Goal: Task Accomplishment & Management: Manage account settings

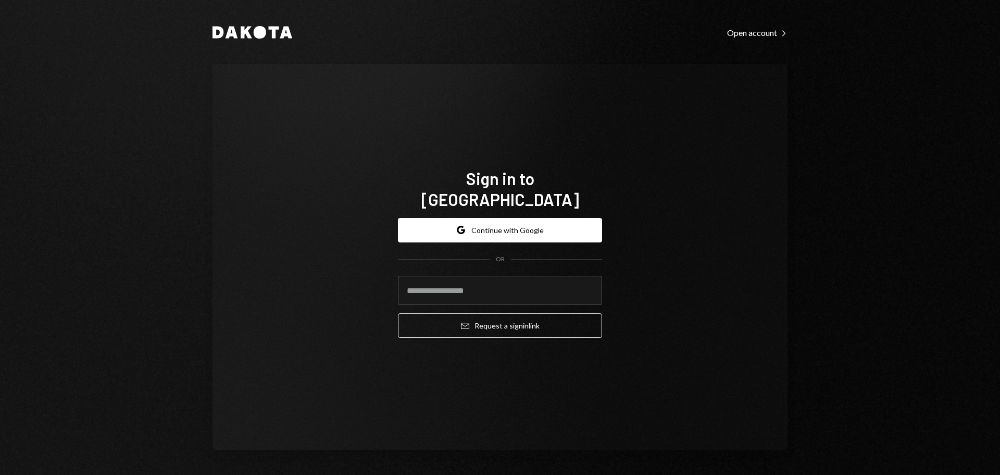
drag, startPoint x: 418, startPoint y: 115, endPoint x: 428, endPoint y: 134, distance: 21.9
click at [418, 115] on div "Sign in to Dakota Google Continue with Google OR Email Request a sign in link" at bounding box center [500, 257] width 575 height 386
click at [480, 288] on input "email" at bounding box center [500, 290] width 204 height 29
type input "**********"
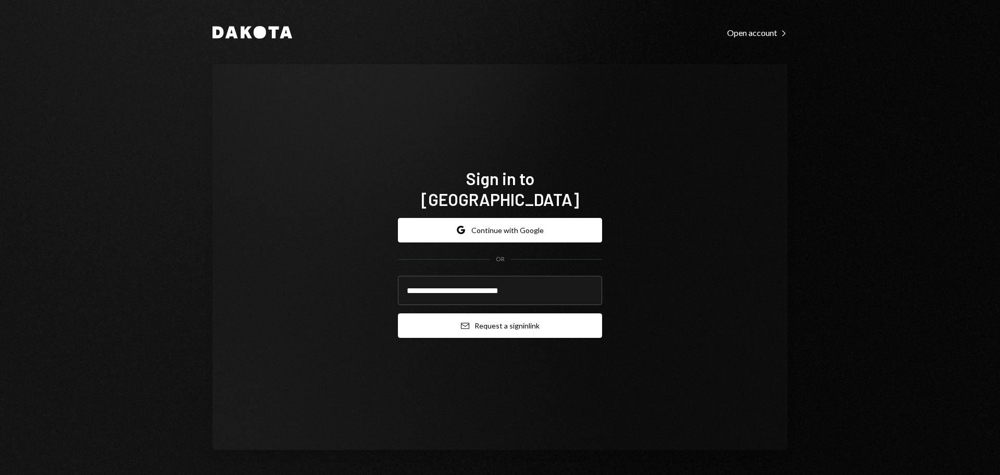
click at [482, 313] on button "Email Request a sign in link" at bounding box center [500, 325] width 204 height 24
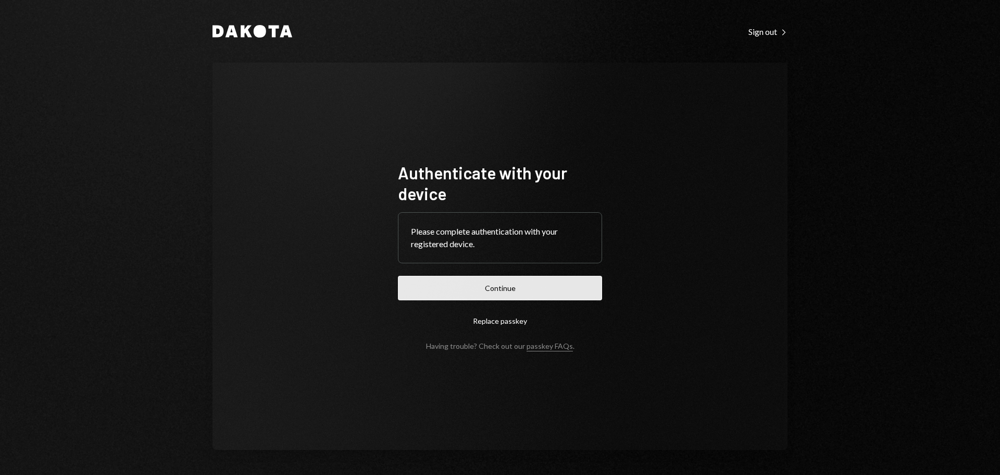
click at [455, 280] on button "Continue" at bounding box center [500, 288] width 204 height 24
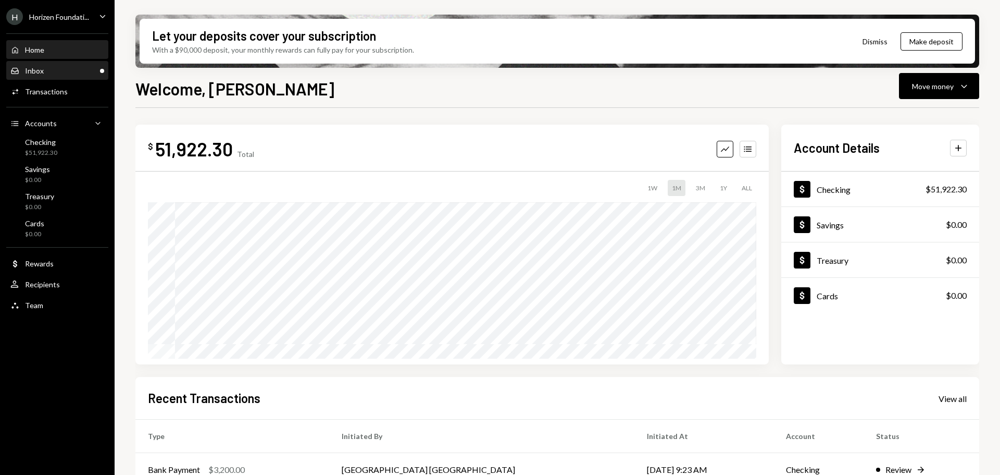
click at [60, 69] on div "Inbox Inbox" at bounding box center [57, 70] width 94 height 9
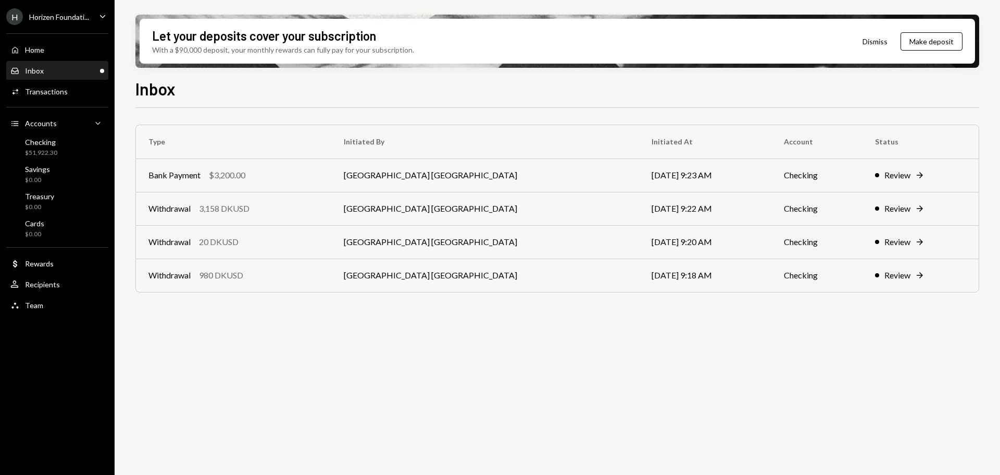
click at [90, 15] on div "H Horizen Foundati... Caret Down" at bounding box center [57, 16] width 115 height 17
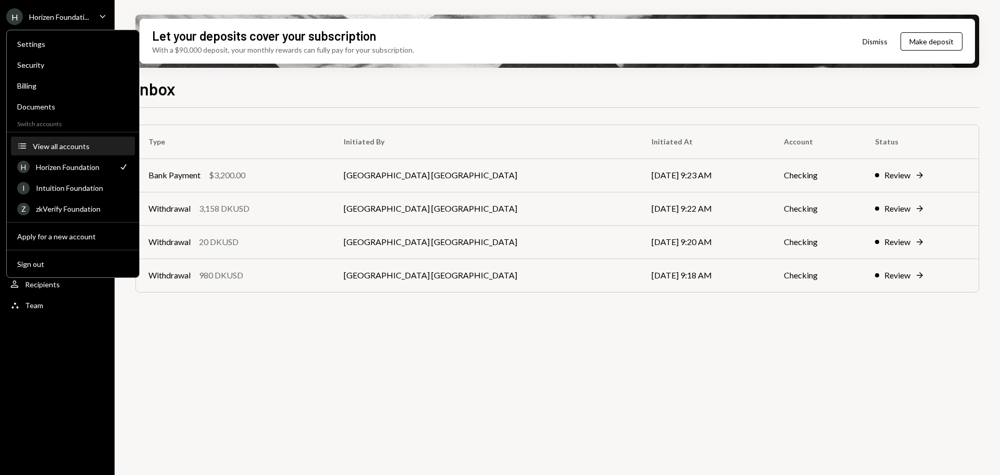
click at [43, 139] on button "Accounts View all accounts" at bounding box center [73, 146] width 124 height 19
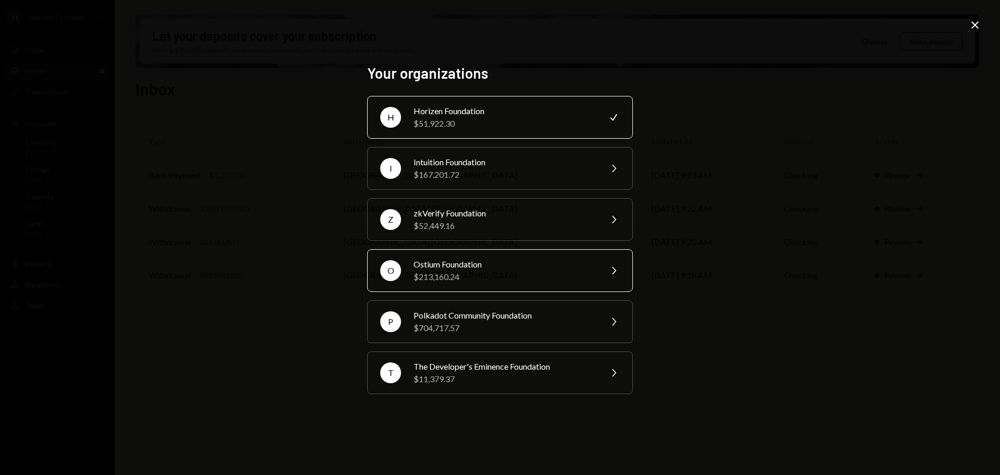
click at [451, 265] on div "Ostium Foundation" at bounding box center [504, 264] width 181 height 13
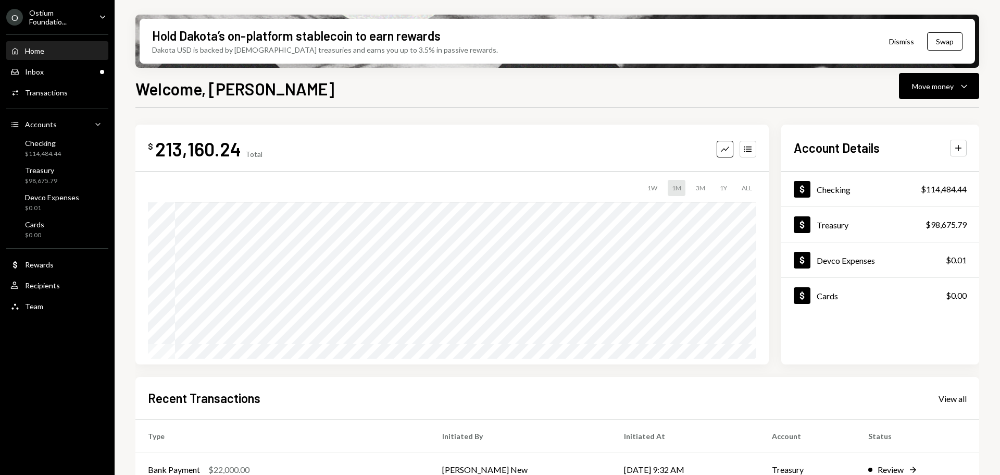
scroll to position [104, 0]
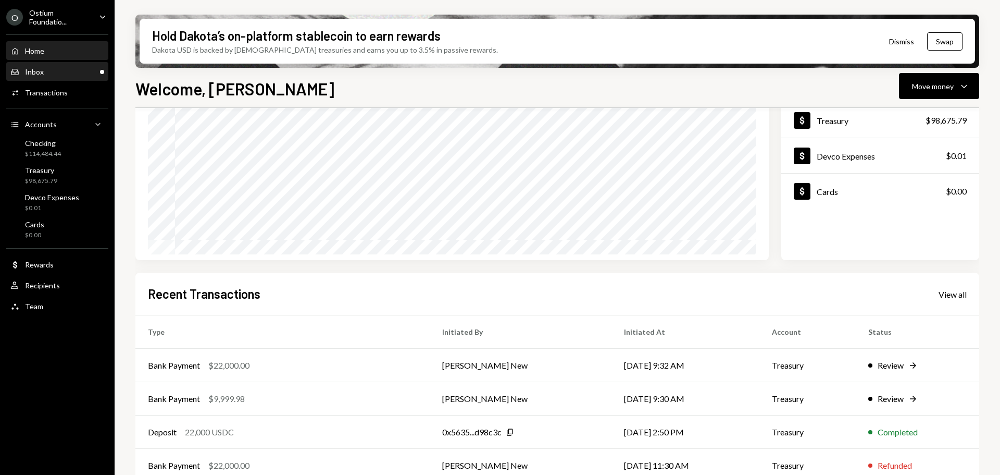
click at [71, 79] on div "Inbox Inbox" at bounding box center [57, 72] width 94 height 18
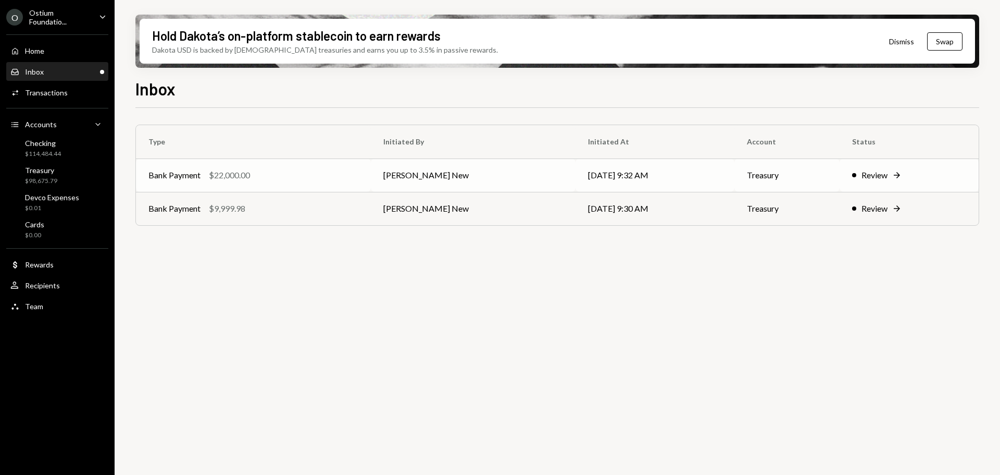
click at [297, 179] on div "Bank Payment $22,000.00" at bounding box center [253, 175] width 210 height 13
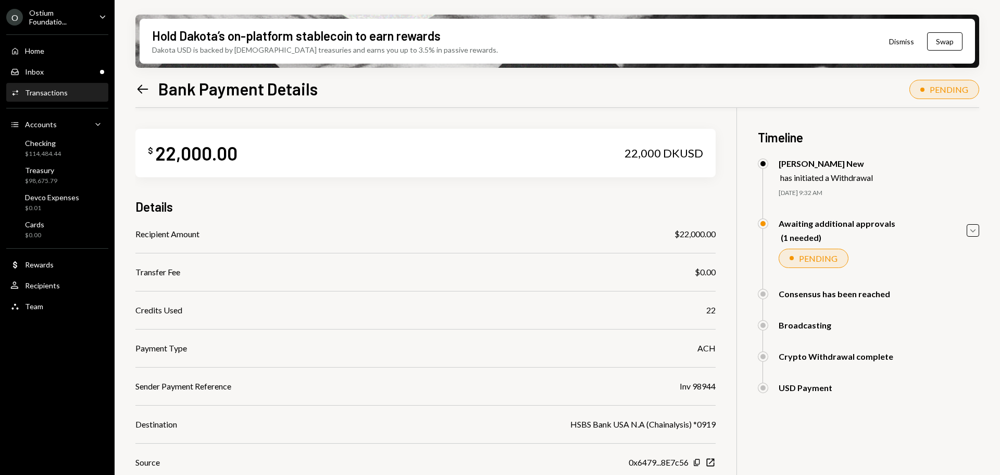
scroll to position [98, 0]
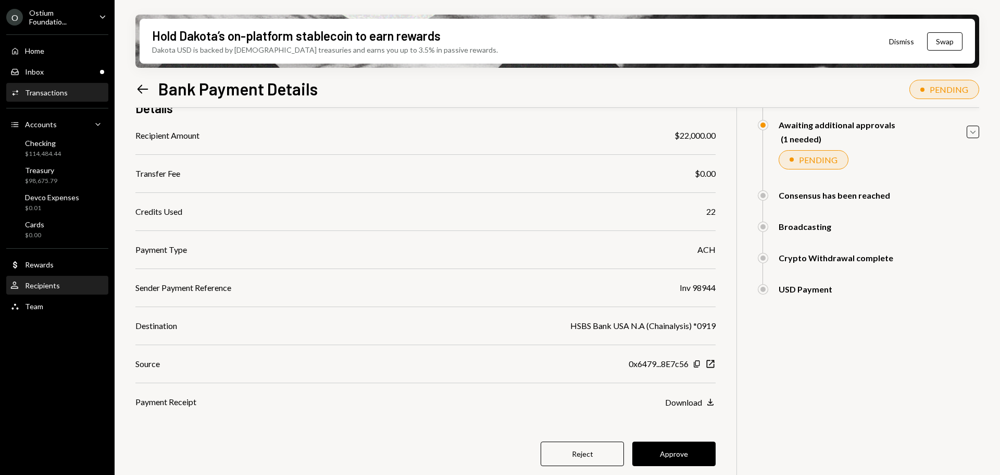
click at [58, 288] on div "Recipients" at bounding box center [42, 285] width 35 height 9
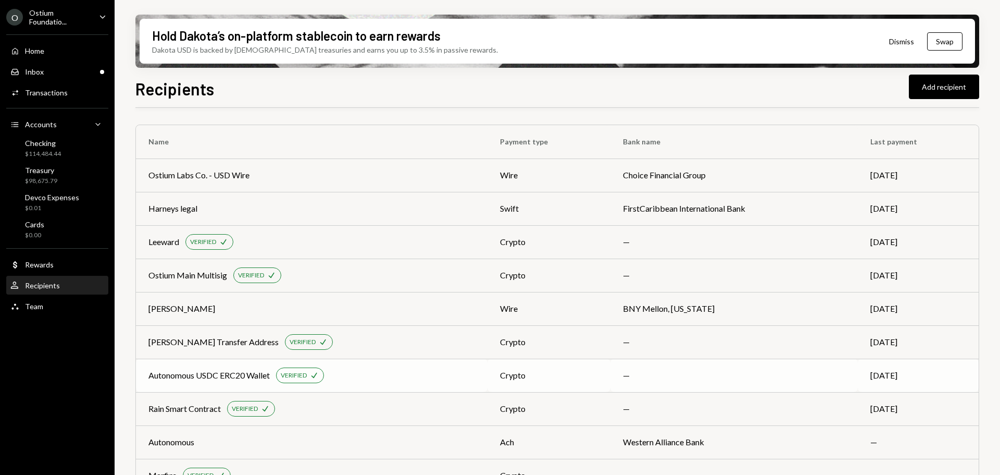
scroll to position [93, 0]
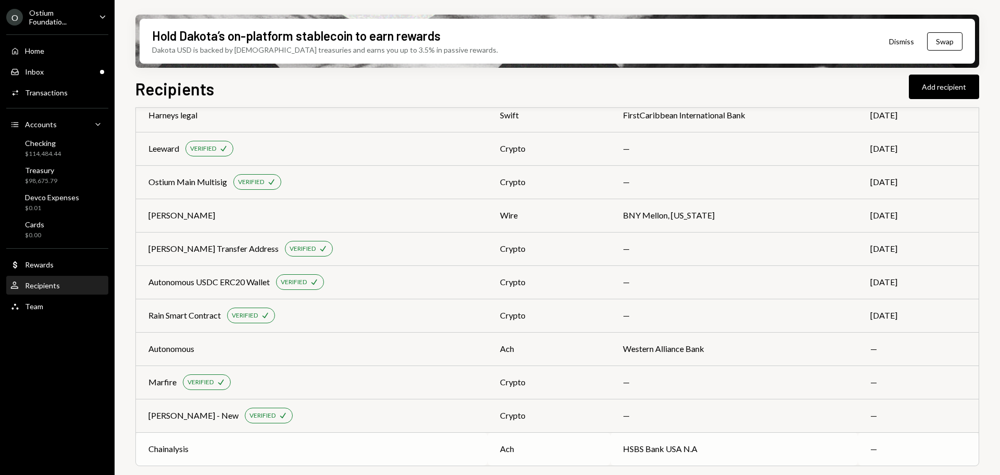
click at [224, 453] on div "Chainalysis" at bounding box center [311, 448] width 327 height 13
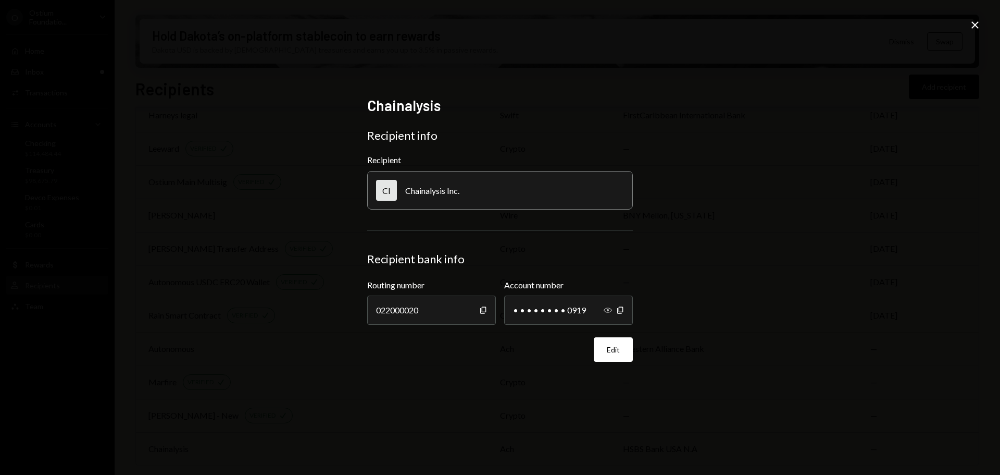
click at [607, 312] on icon "Show" at bounding box center [608, 310] width 8 height 8
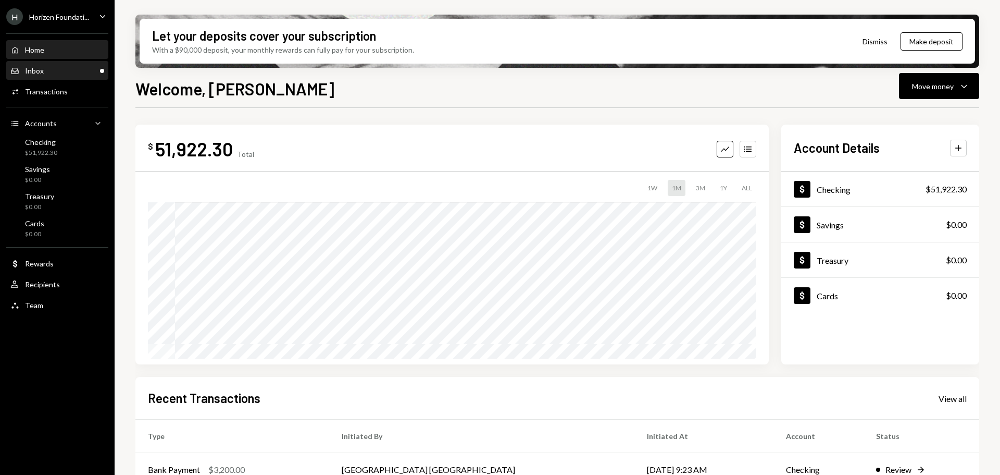
click at [67, 74] on div "Inbox Inbox" at bounding box center [57, 70] width 94 height 9
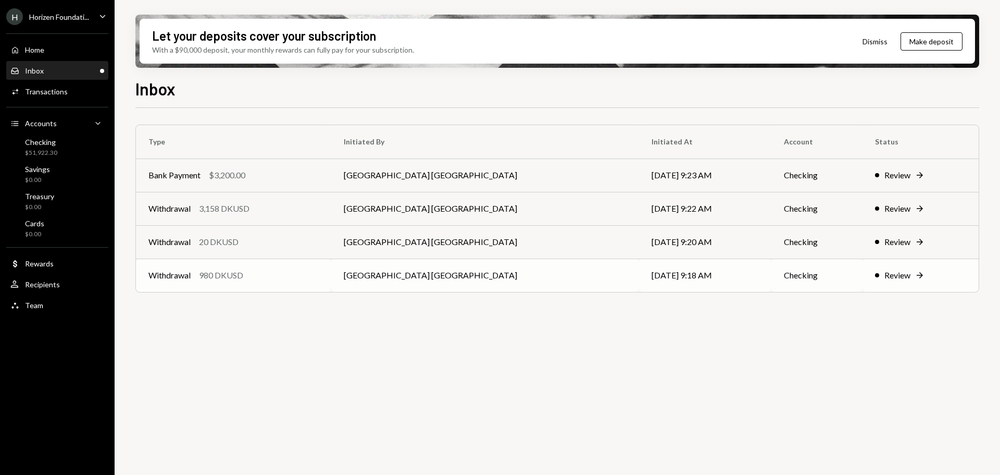
drag, startPoint x: 230, startPoint y: 281, endPoint x: 238, endPoint y: 281, distance: 8.4
click at [230, 281] on div "980 DKUSD" at bounding box center [221, 275] width 44 height 13
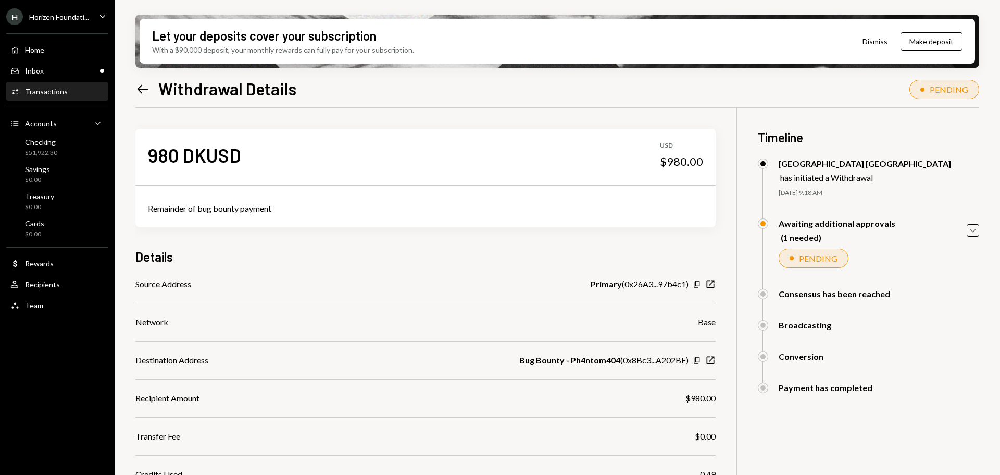
scroll to position [110, 0]
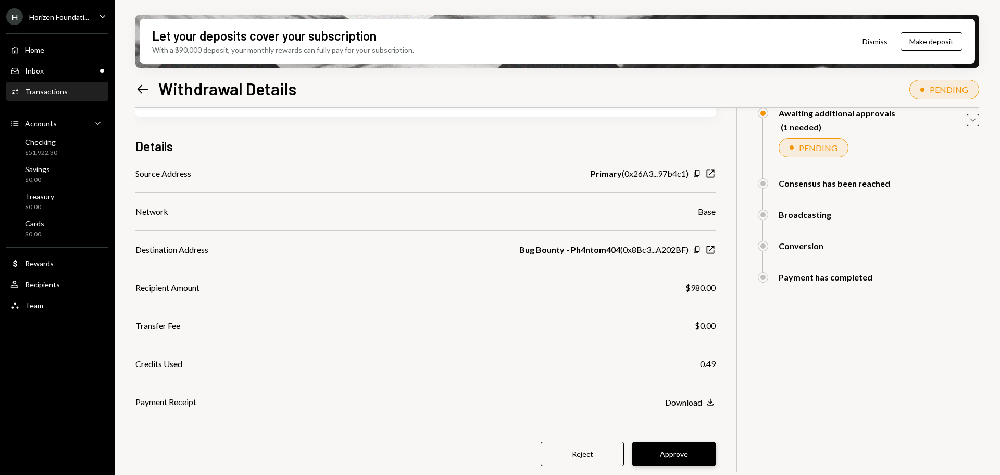
click at [694, 449] on button "Approve" at bounding box center [673, 453] width 83 height 24
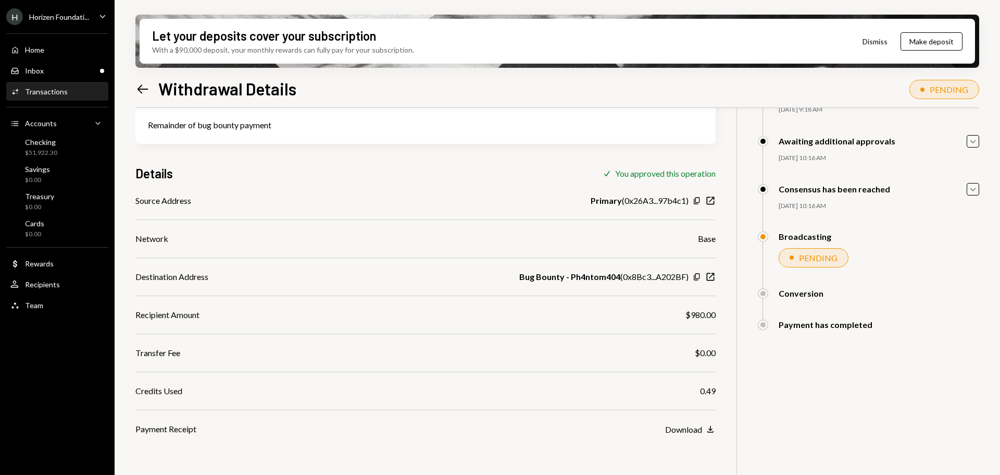
scroll to position [83, 0]
click at [64, 67] on div "Inbox Inbox" at bounding box center [57, 70] width 94 height 9
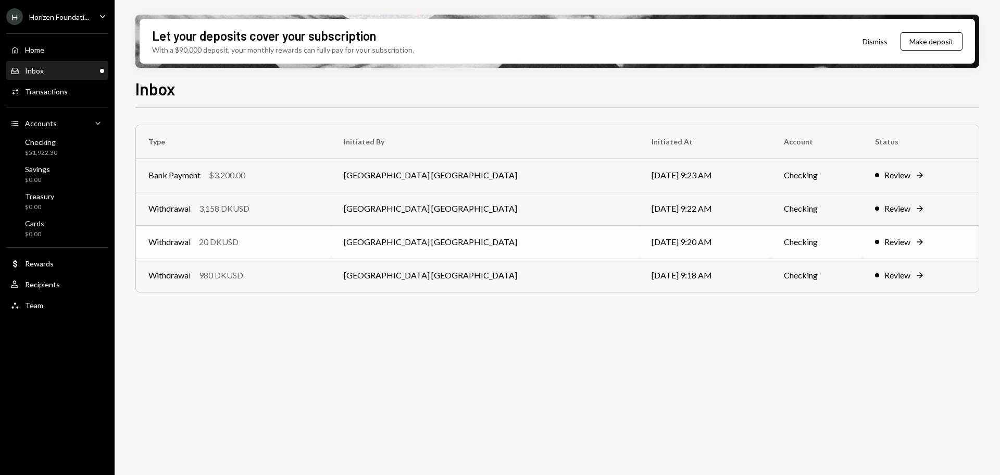
click at [251, 247] on div "Withdrawal 20 DKUSD" at bounding box center [233, 241] width 170 height 13
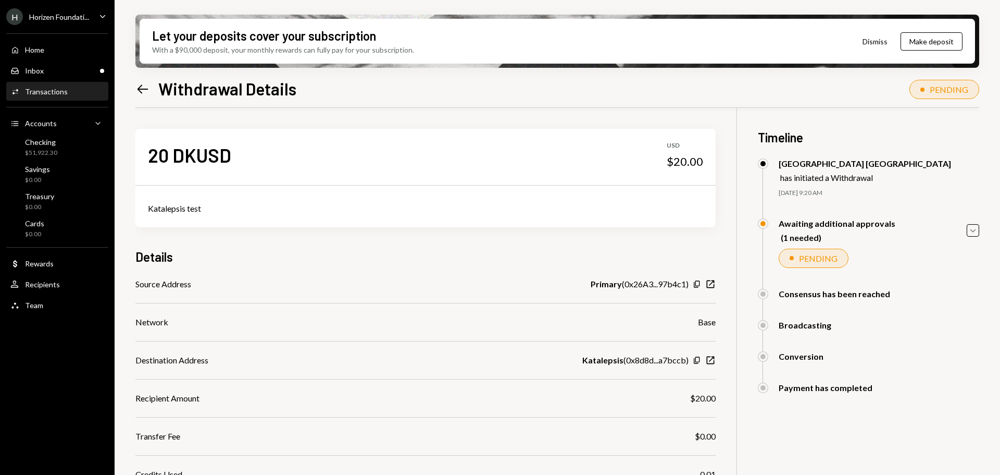
scroll to position [110, 0]
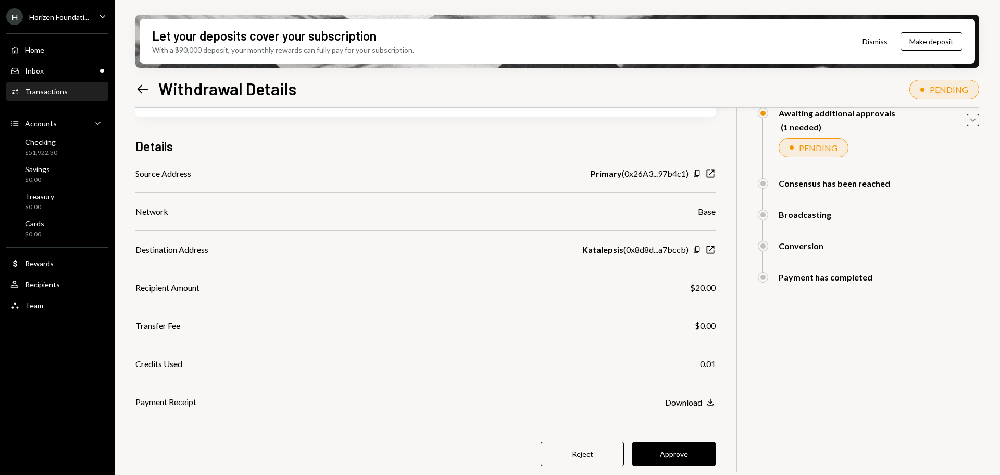
click at [682, 448] on button "Approve" at bounding box center [673, 453] width 83 height 24
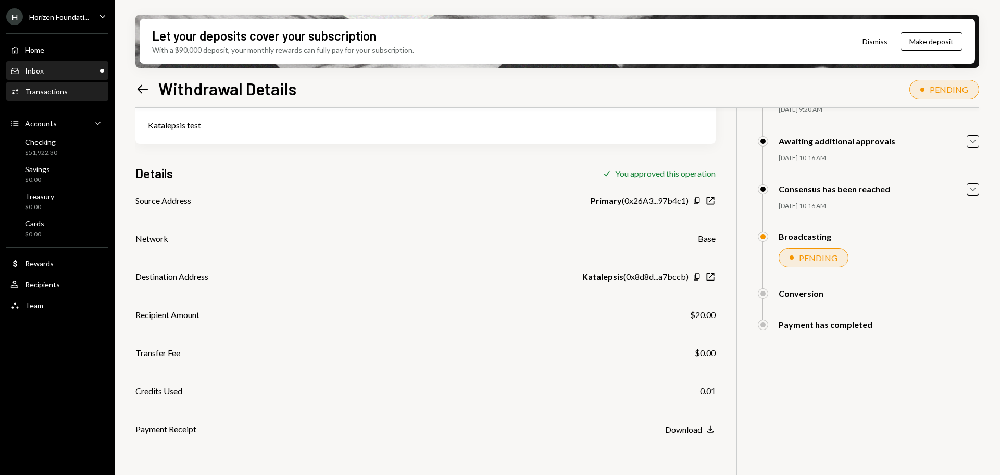
click at [44, 67] on div "Inbox Inbox" at bounding box center [57, 70] width 94 height 9
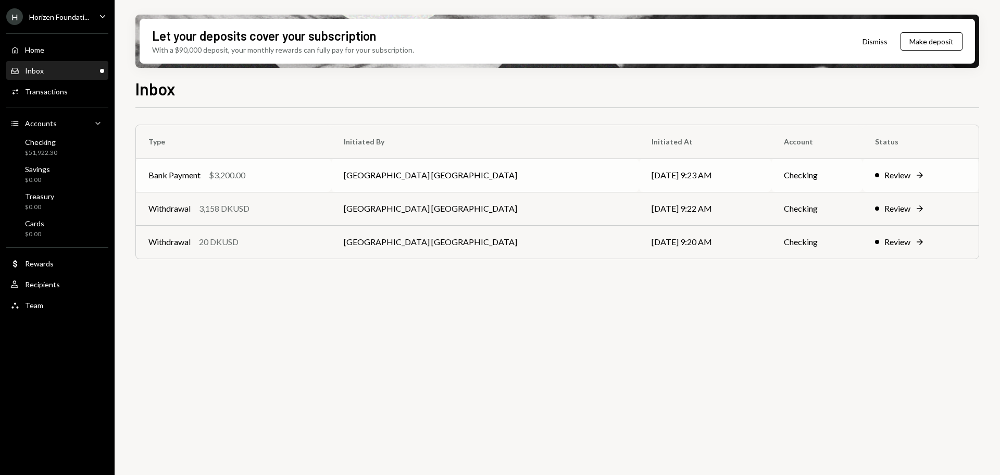
click at [400, 181] on td "Savannah Netherlands" at bounding box center [484, 174] width 307 height 33
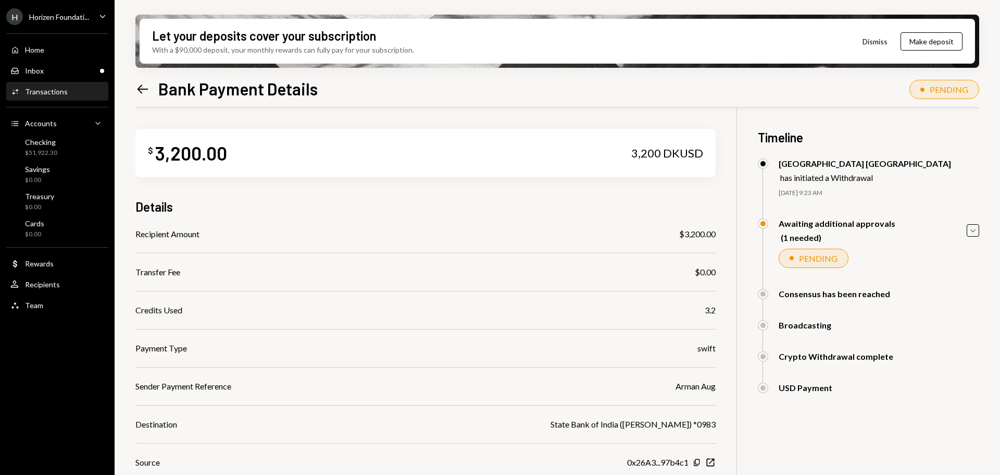
scroll to position [98, 0]
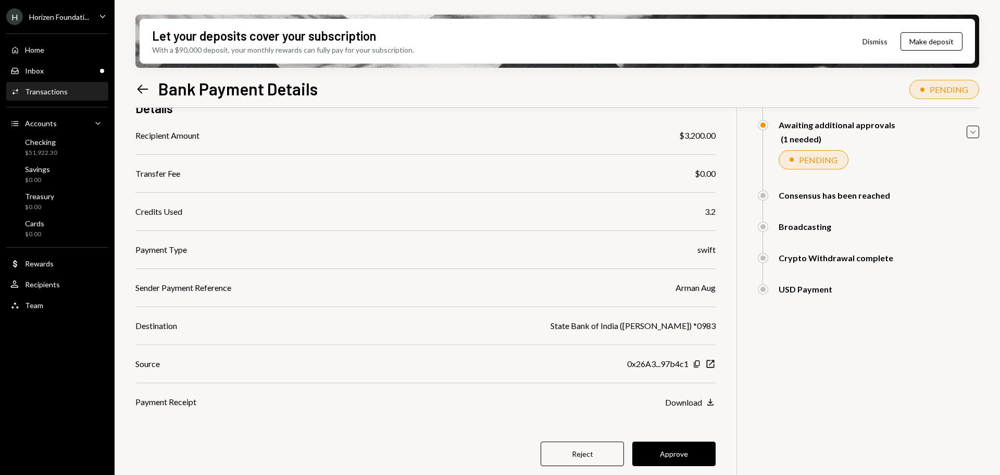
click at [697, 464] on button "Approve" at bounding box center [673, 453] width 83 height 24
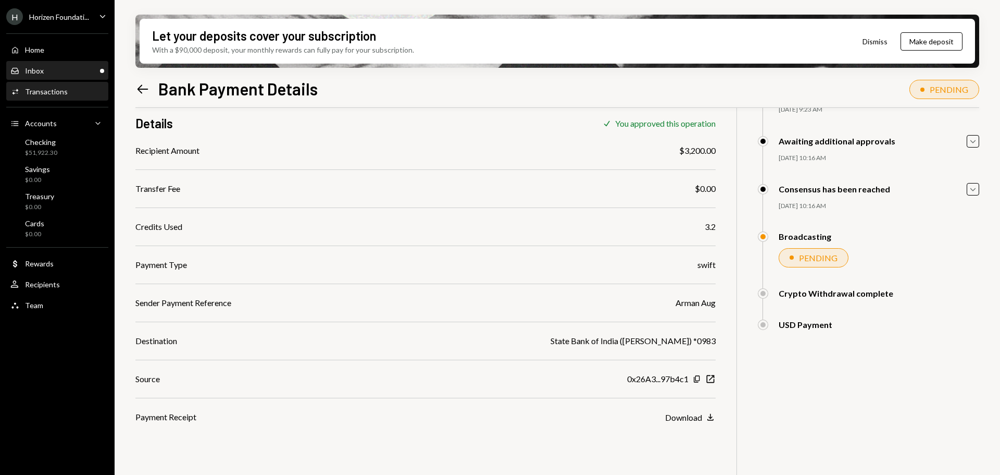
click at [92, 69] on div "Inbox Inbox" at bounding box center [57, 70] width 94 height 9
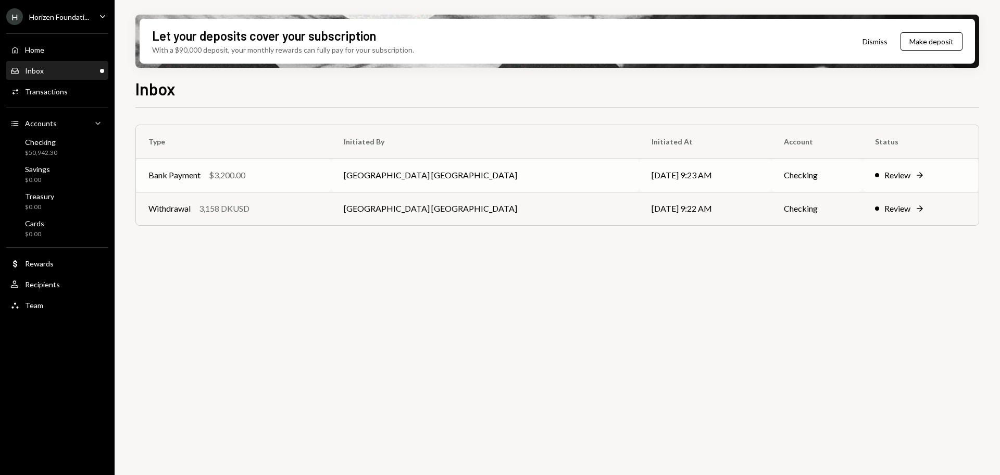
click at [291, 166] on td "Bank Payment $3,200.00" at bounding box center [233, 174] width 195 height 33
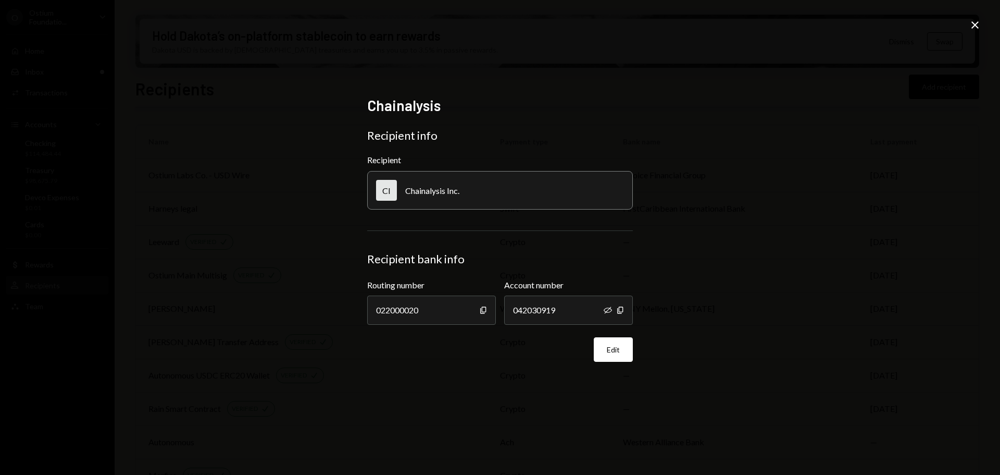
scroll to position [93, 0]
click at [968, 23] on div "Chainalysis Recipient info Recipient CI Chainalysis Inc. Recipient bank info Ro…" at bounding box center [500, 237] width 1000 height 475
click at [973, 23] on icon at bounding box center [975, 24] width 7 height 7
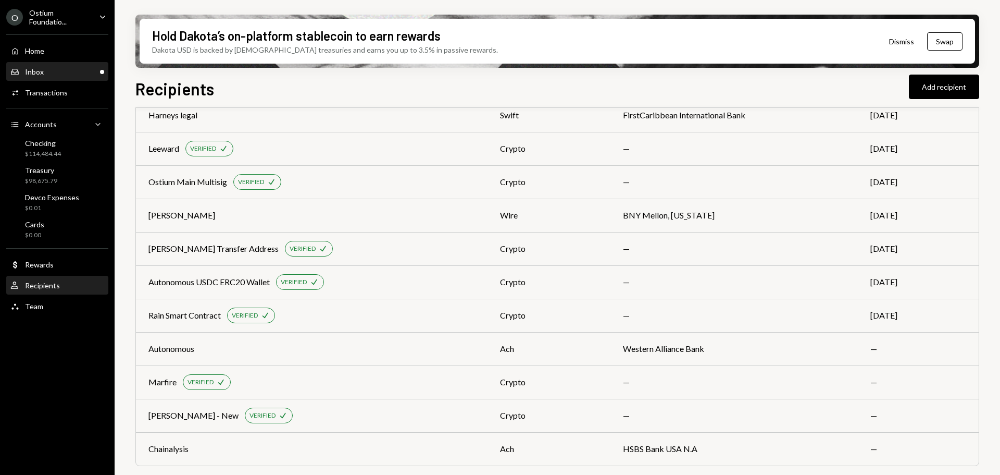
click at [56, 74] on div "Inbox Inbox" at bounding box center [57, 71] width 94 height 9
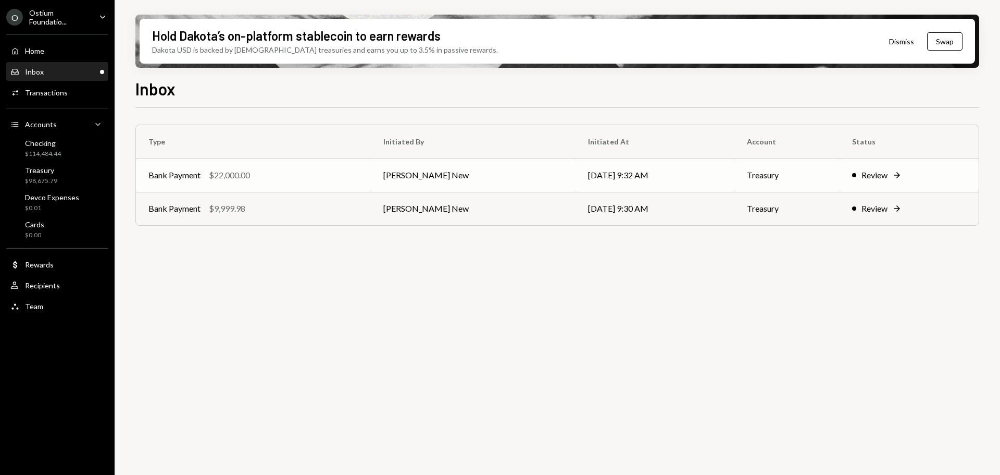
click at [343, 173] on div "Bank Payment $22,000.00" at bounding box center [253, 175] width 210 height 13
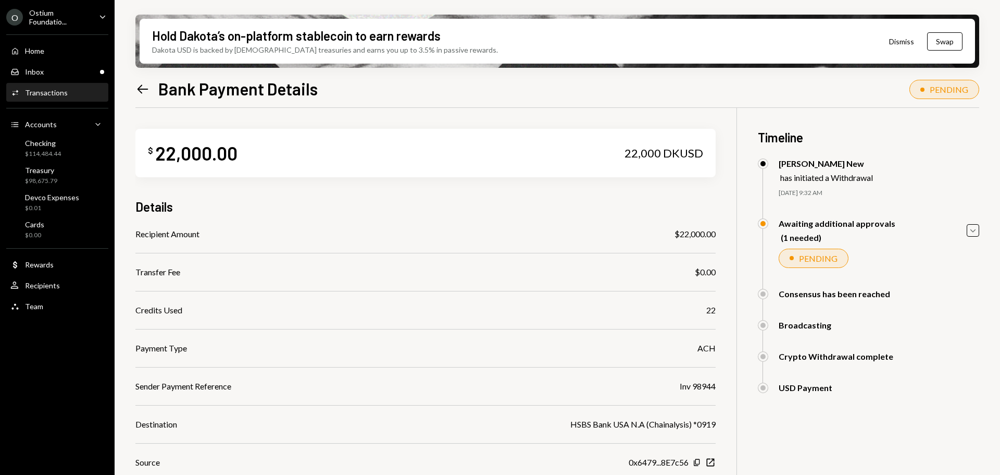
scroll to position [98, 0]
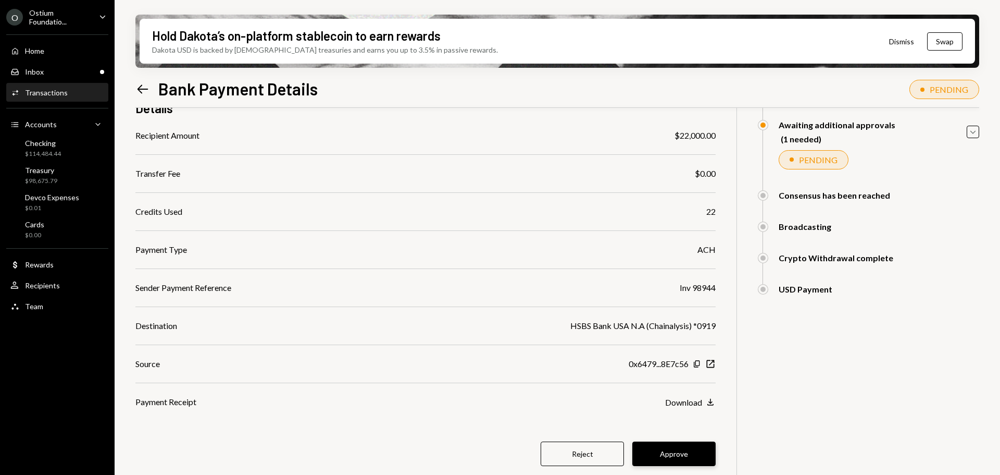
click at [662, 455] on button "Approve" at bounding box center [673, 453] width 83 height 24
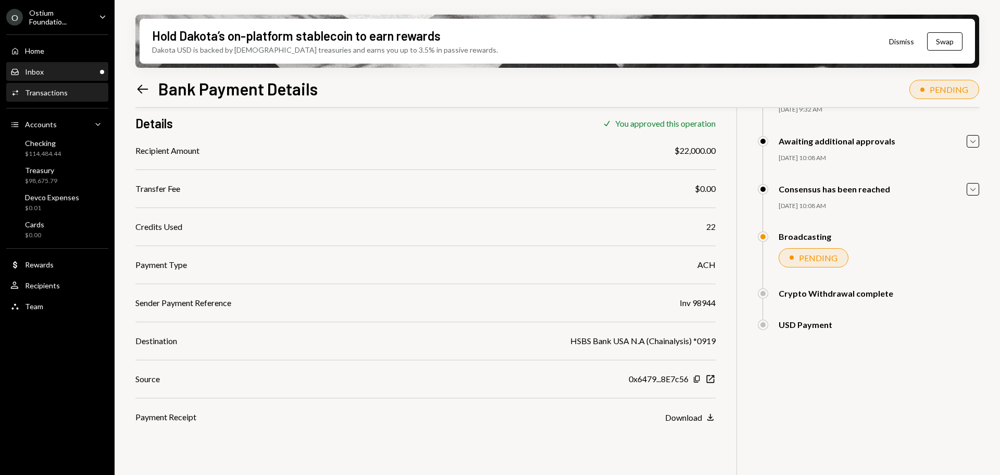
click at [70, 78] on div "Inbox Inbox" at bounding box center [57, 72] width 94 height 18
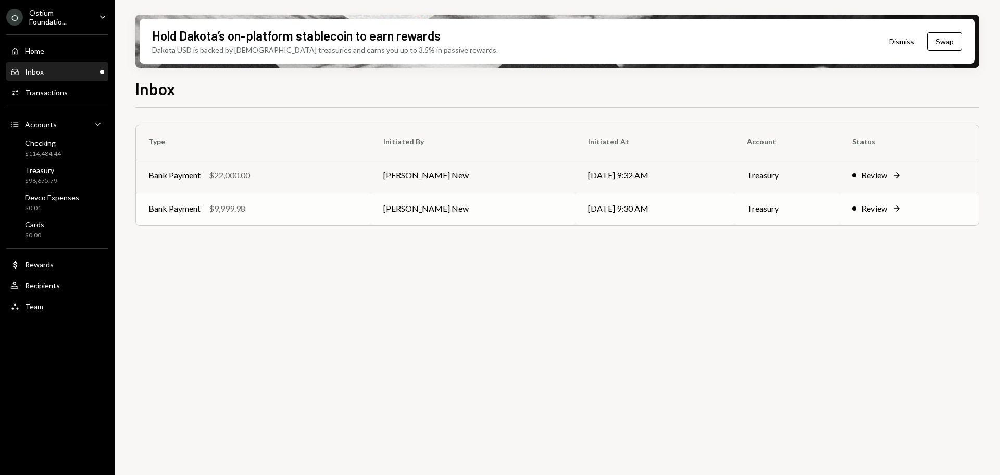
click at [245, 214] on div "$9,999.98" at bounding box center [227, 208] width 36 height 13
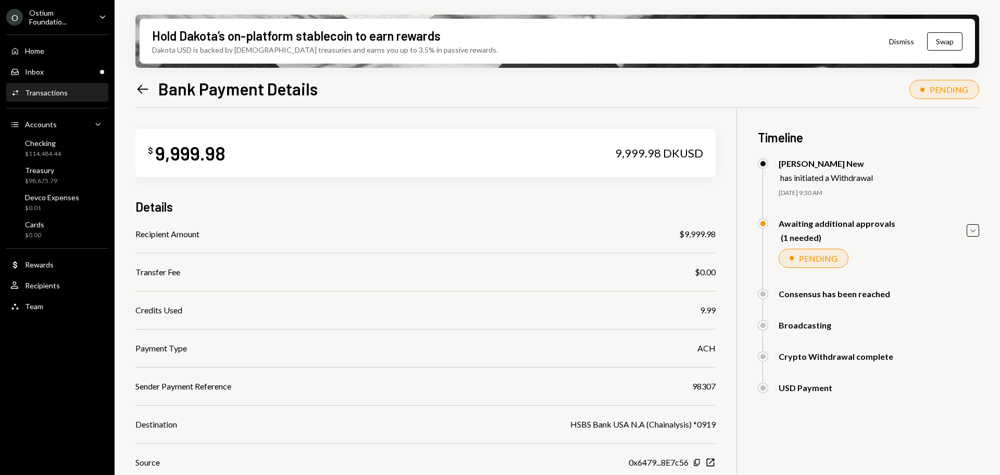
scroll to position [98, 0]
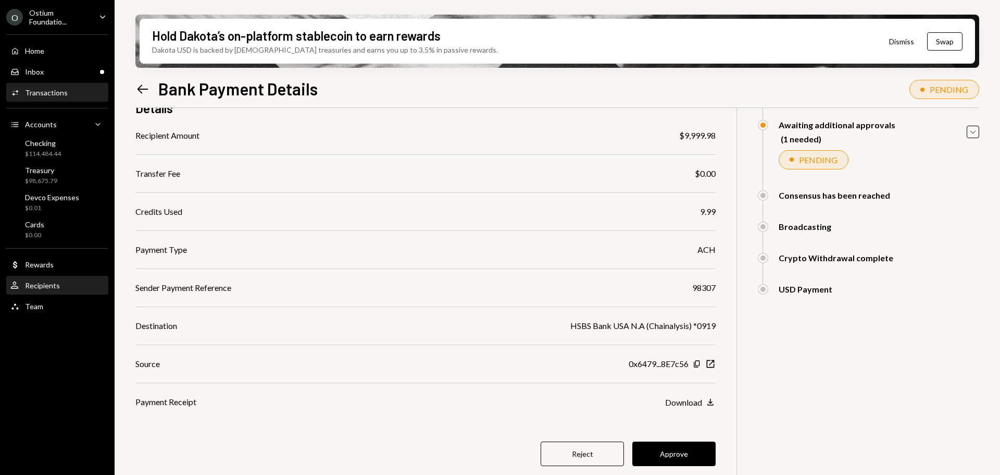
click at [49, 294] on div "Home Home Inbox Inbox Activities Transactions Accounts Accounts Caret Down Chec…" at bounding box center [57, 172] width 115 height 289
click at [50, 288] on div "Recipients" at bounding box center [42, 285] width 35 height 9
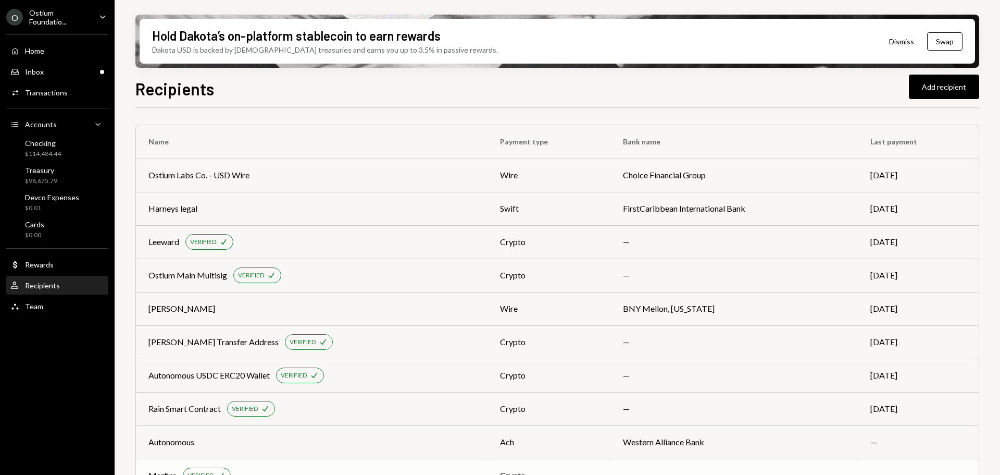
scroll to position [93, 0]
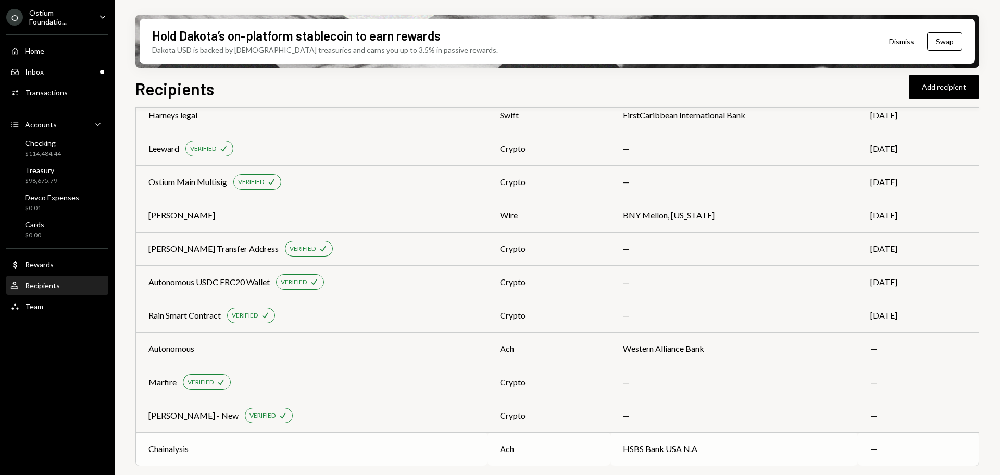
click at [333, 441] on td "Chainalysis" at bounding box center [312, 448] width 352 height 33
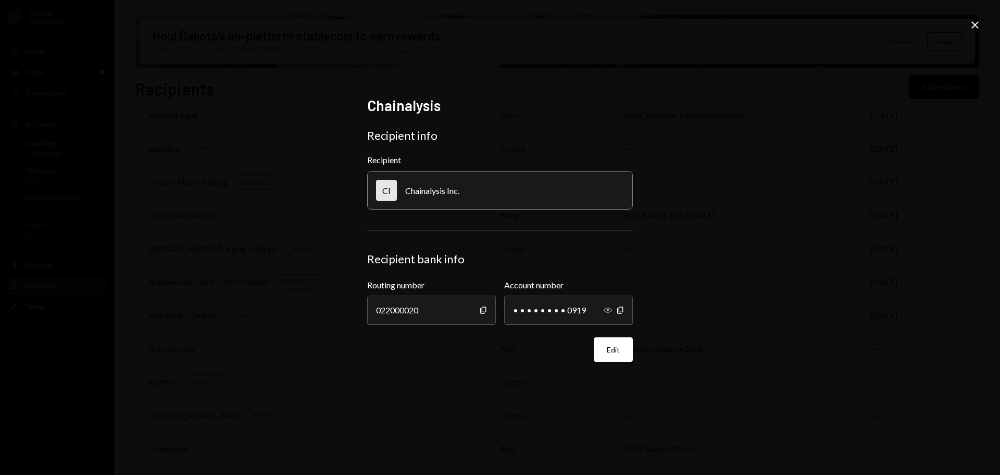
click at [607, 307] on icon "Show" at bounding box center [608, 310] width 8 height 8
click at [970, 27] on icon "Close" at bounding box center [975, 25] width 13 height 13
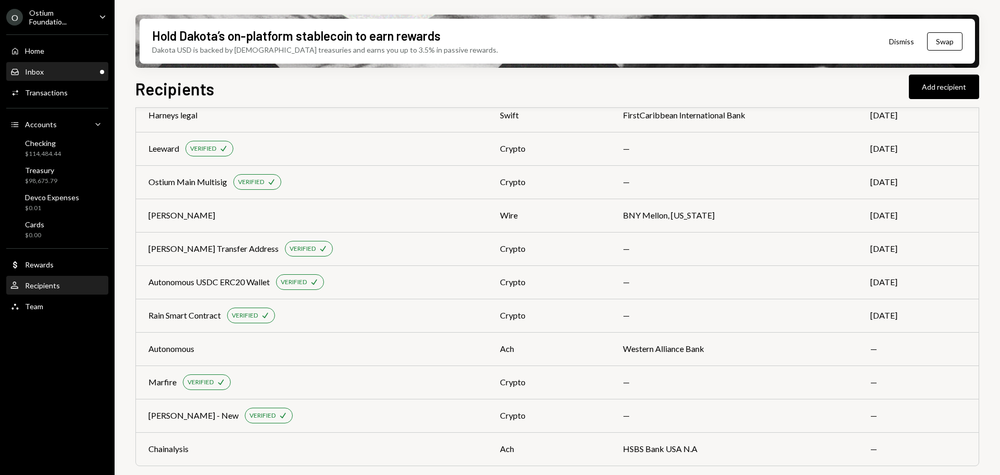
click at [32, 79] on div "Inbox Inbox" at bounding box center [57, 72] width 94 height 18
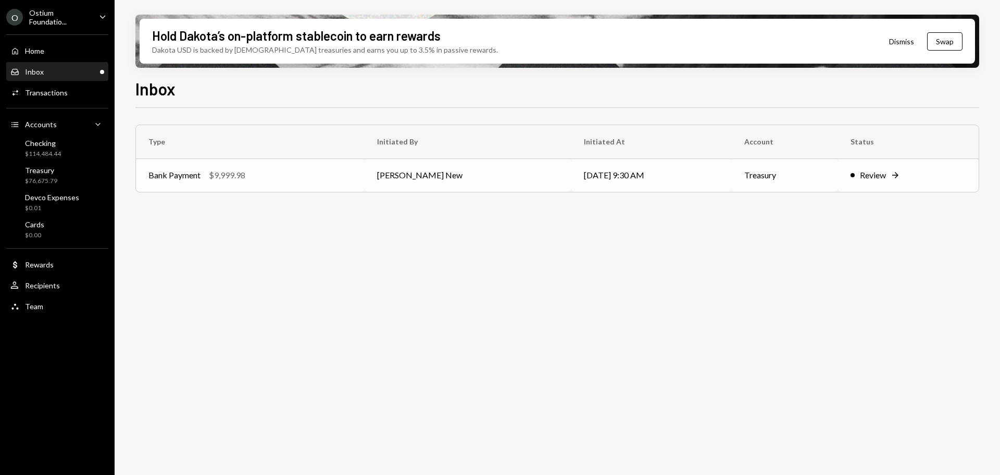
click at [283, 170] on div "Bank Payment $9,999.98" at bounding box center [250, 175] width 204 height 13
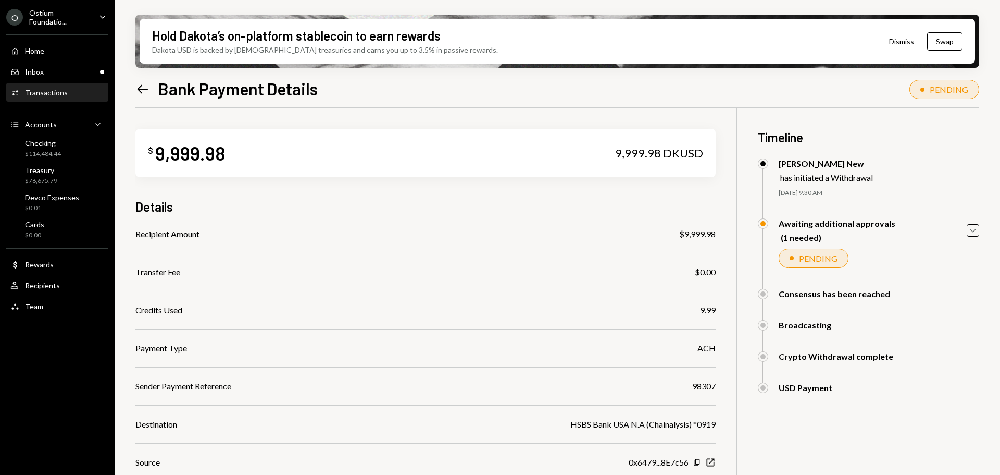
scroll to position [98, 0]
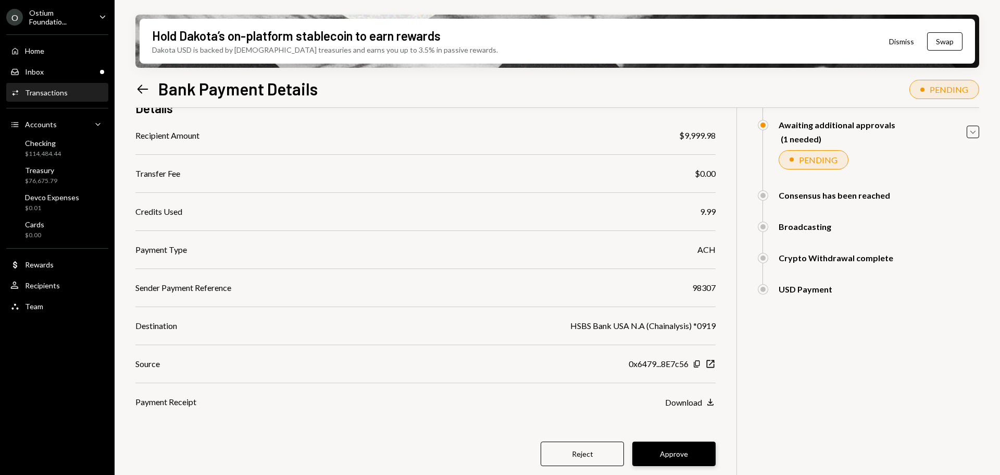
click at [680, 454] on button "Approve" at bounding box center [673, 453] width 83 height 24
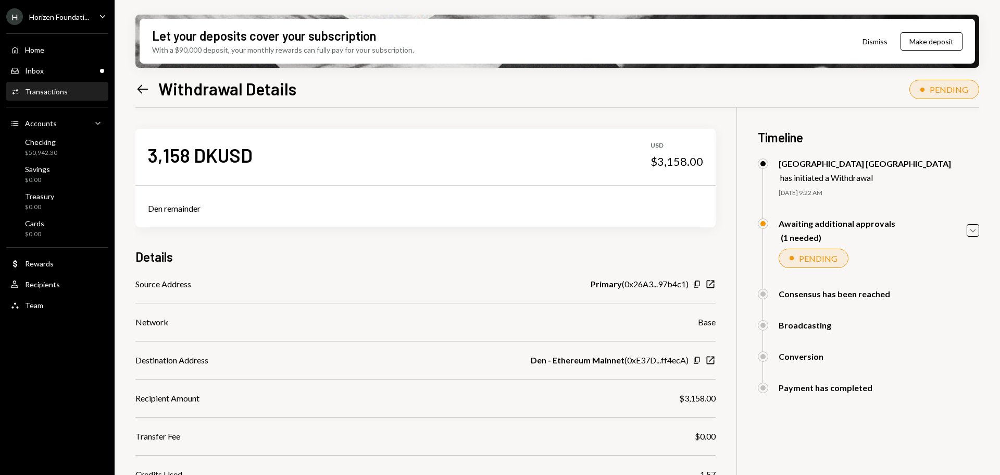
scroll to position [110, 0]
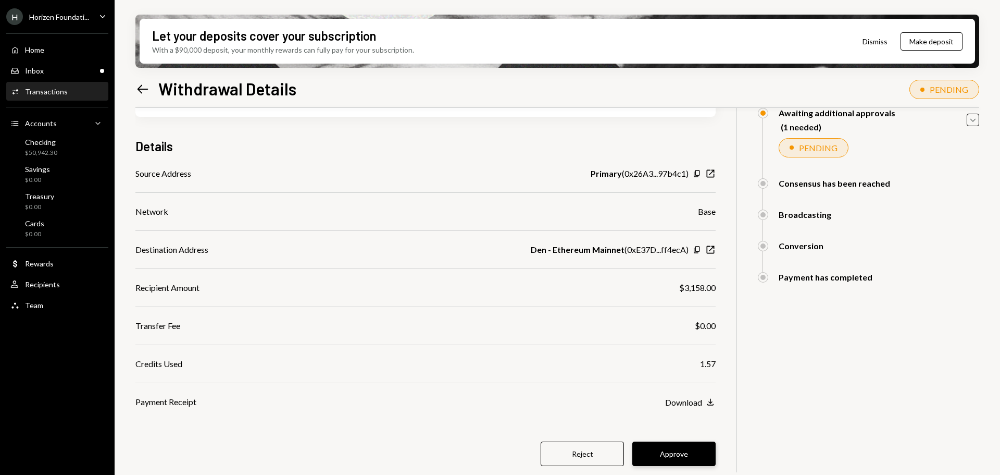
click at [667, 453] on button "Approve" at bounding box center [673, 453] width 83 height 24
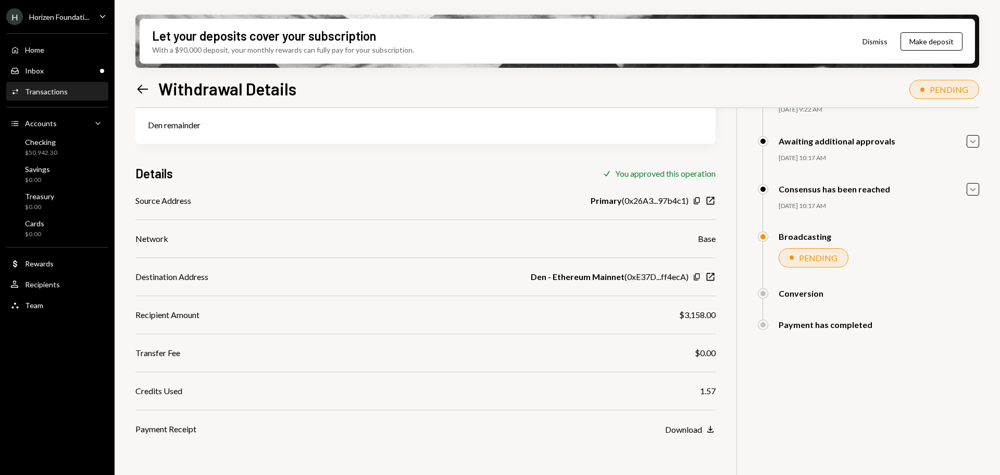
scroll to position [83, 0]
click at [70, 70] on div "Inbox Inbox" at bounding box center [57, 70] width 94 height 9
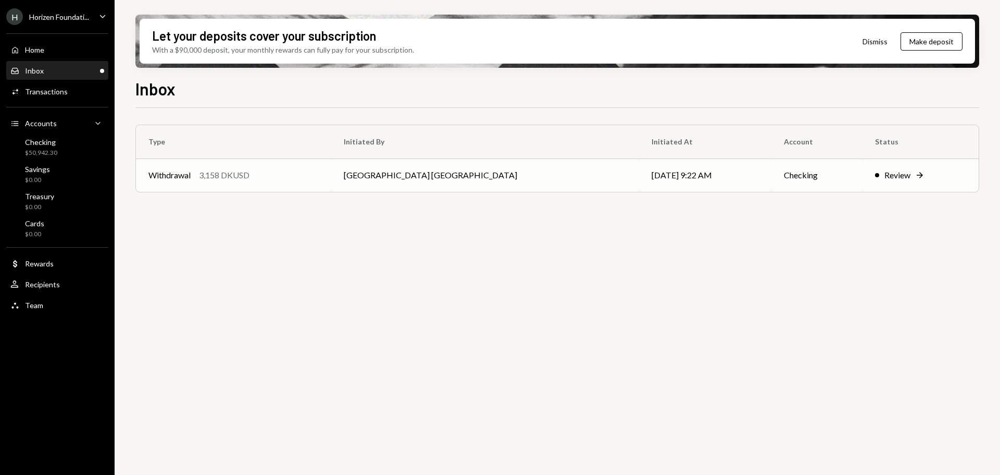
click at [180, 178] on div "Withdrawal" at bounding box center [169, 175] width 42 height 13
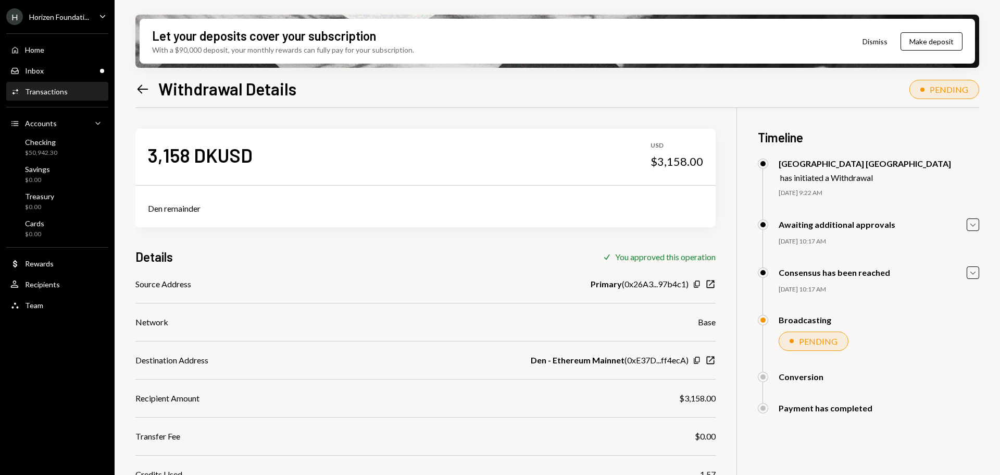
scroll to position [83, 0]
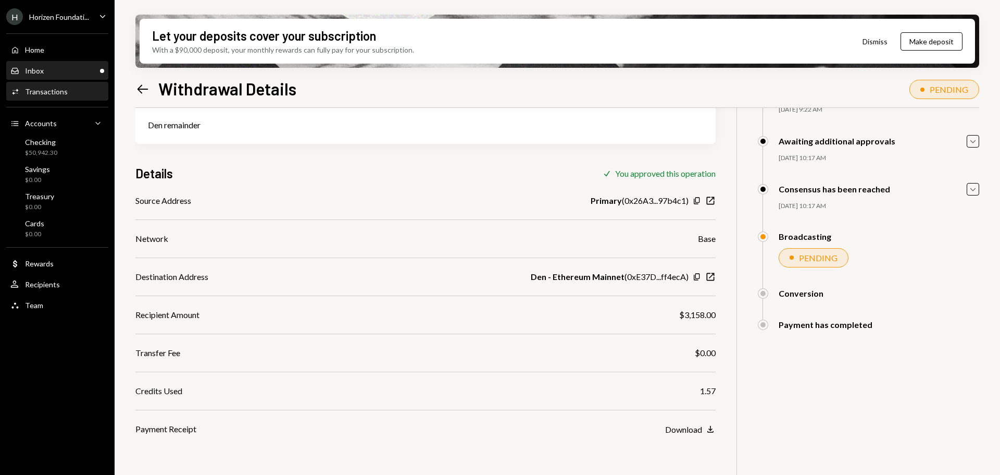
click at [75, 72] on div "Inbox Inbox" at bounding box center [57, 70] width 94 height 9
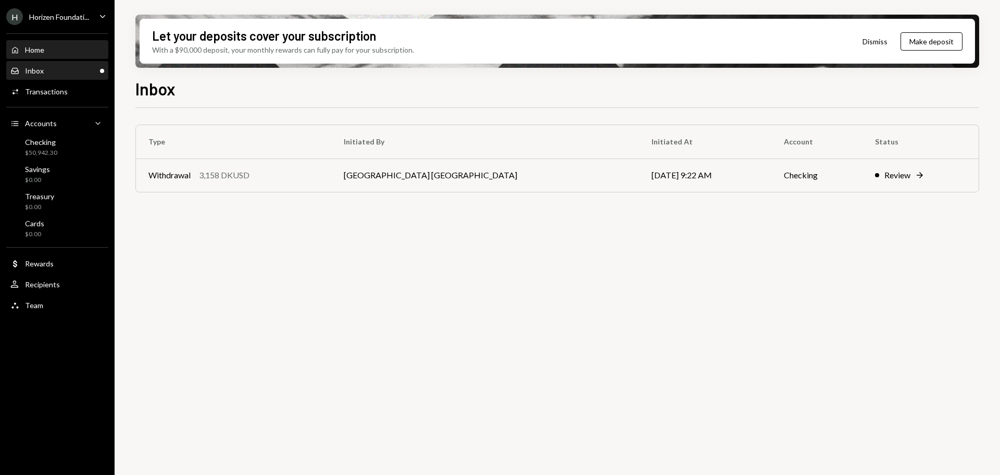
click at [72, 45] on div "Home Home" at bounding box center [57, 50] width 94 height 18
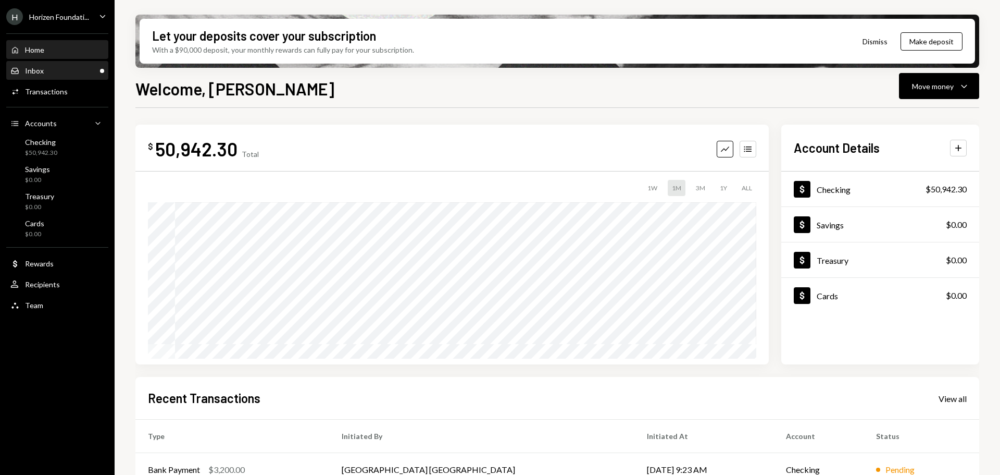
click at [72, 67] on div "Inbox Inbox" at bounding box center [57, 70] width 94 height 9
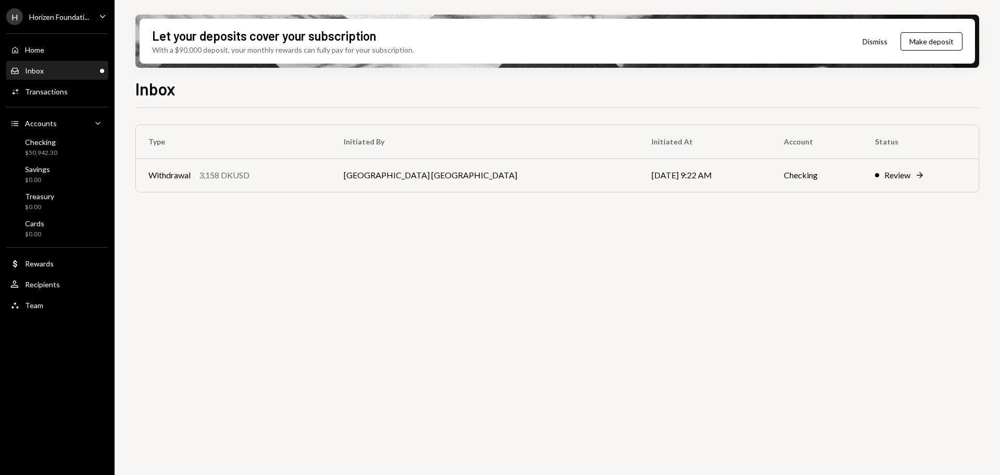
click at [67, 70] on div "Inbox Inbox" at bounding box center [57, 70] width 94 height 9
click at [196, 182] on td "Withdrawal 3,158 DKUSD" at bounding box center [233, 174] width 195 height 33
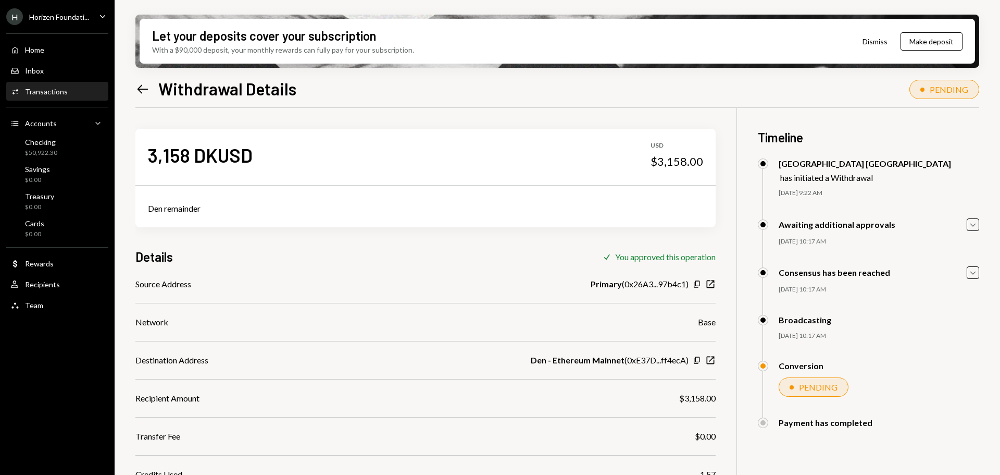
scroll to position [83, 0]
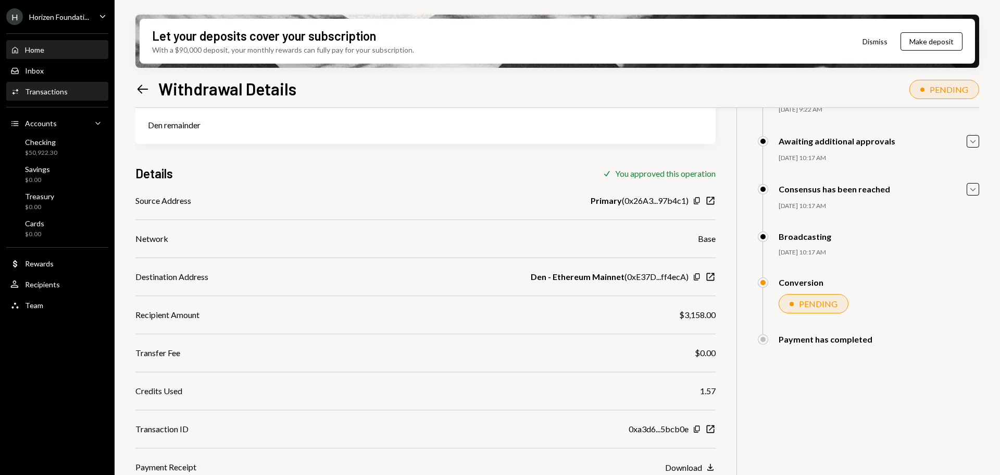
click at [58, 50] on div "Home Home" at bounding box center [57, 49] width 94 height 9
